Goal: Information Seeking & Learning: Learn about a topic

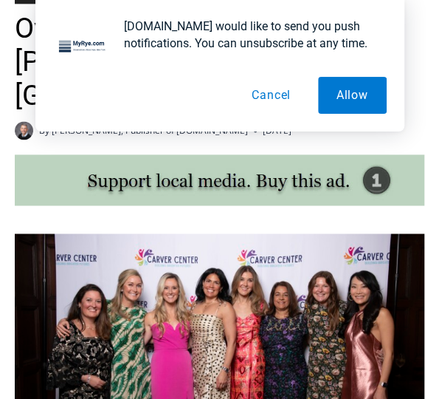
scroll to position [520, 0]
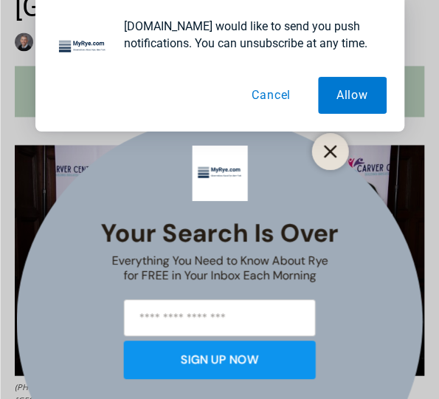
click at [337, 145] on button "Close" at bounding box center [330, 151] width 21 height 21
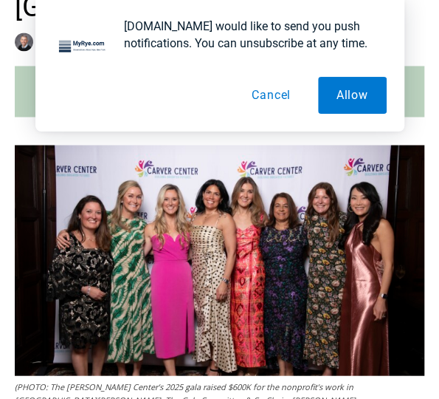
click at [264, 98] on button "Cancel" at bounding box center [271, 95] width 76 height 37
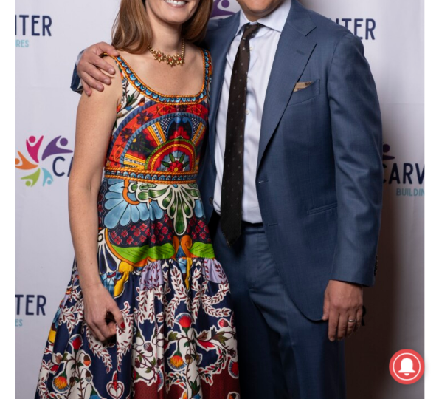
scroll to position [1405, 0]
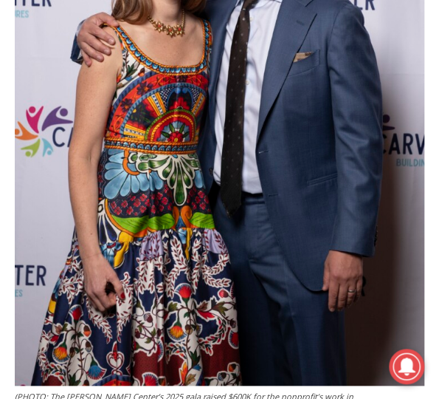
click at [300, 58] on img at bounding box center [220, 98] width 410 height 573
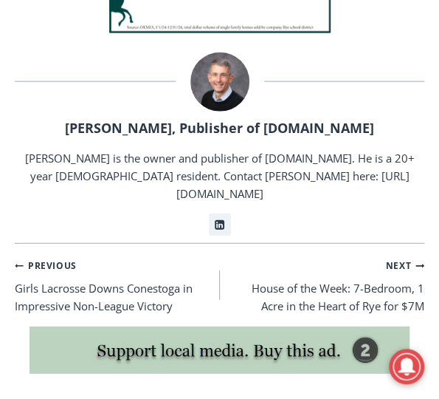
scroll to position [4741, 0]
